Goal: Task Accomplishment & Management: Manage account settings

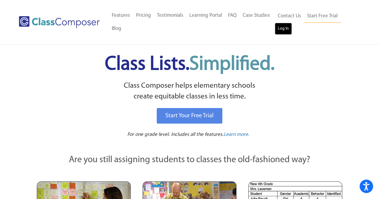
click at [283, 29] on link "Log In" at bounding box center [283, 29] width 17 height 12
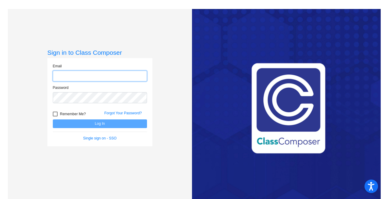
click at [76, 75] on input "email" at bounding box center [100, 76] width 94 height 11
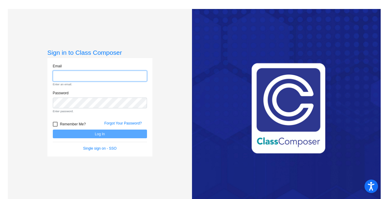
click at [59, 72] on input "email" at bounding box center [100, 76] width 94 height 11
type input "brookebook99@clovisusd.k12.ca.us"
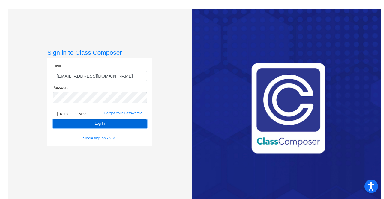
click at [83, 123] on button "Log In" at bounding box center [100, 124] width 94 height 9
click at [137, 125] on button "Log In" at bounding box center [100, 124] width 94 height 9
click at [80, 123] on button "Log In" at bounding box center [100, 124] width 94 height 9
click at [108, 122] on button "Log In" at bounding box center [100, 124] width 94 height 9
click at [83, 125] on button "Log In" at bounding box center [100, 124] width 94 height 9
